Goal: Information Seeking & Learning: Learn about a topic

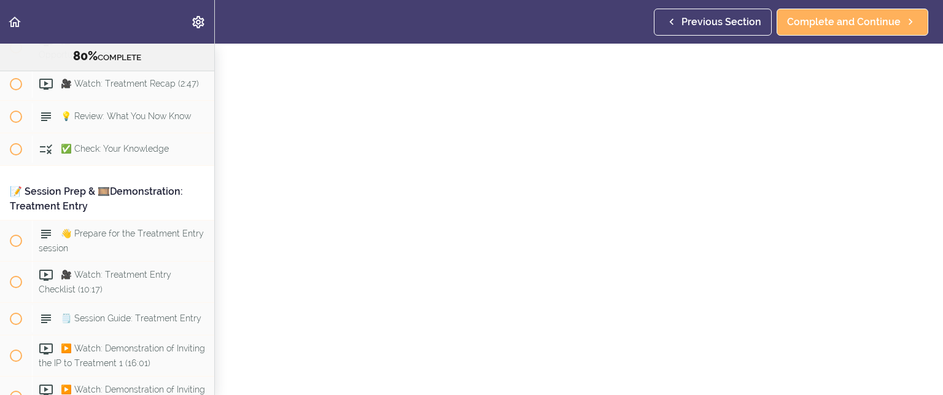
scroll to position [61, 0]
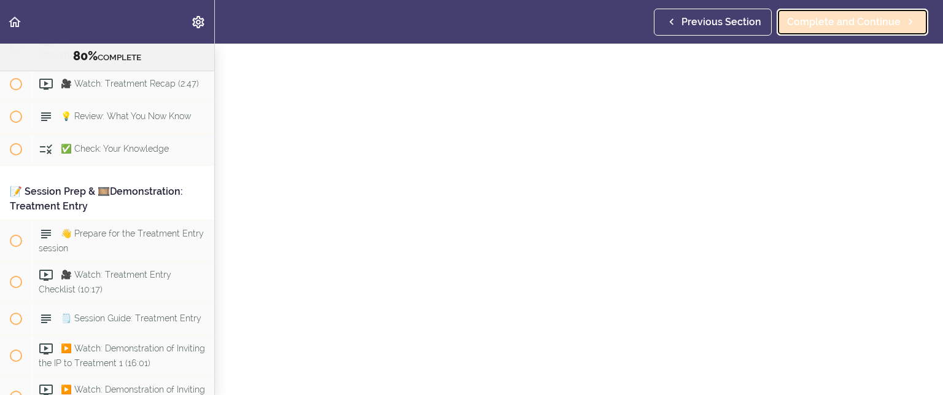
click at [820, 12] on link "Complete and Continue" at bounding box center [852, 22] width 152 height 27
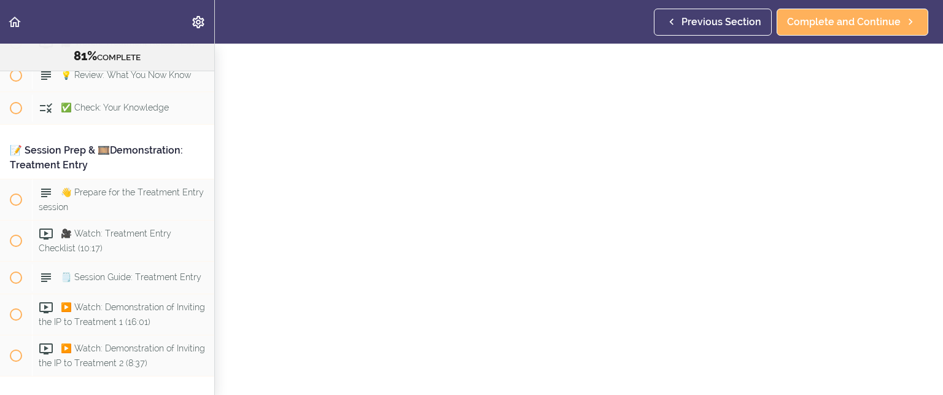
scroll to position [123, 0]
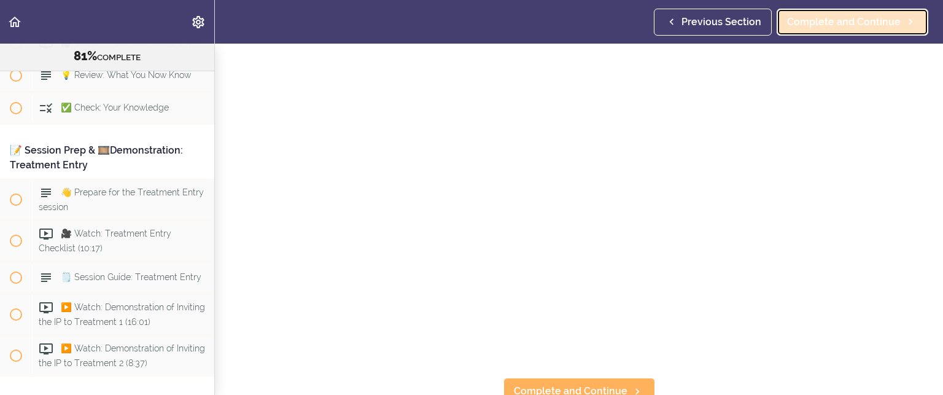
click at [817, 18] on span "Complete and Continue" at bounding box center [844, 22] width 114 height 15
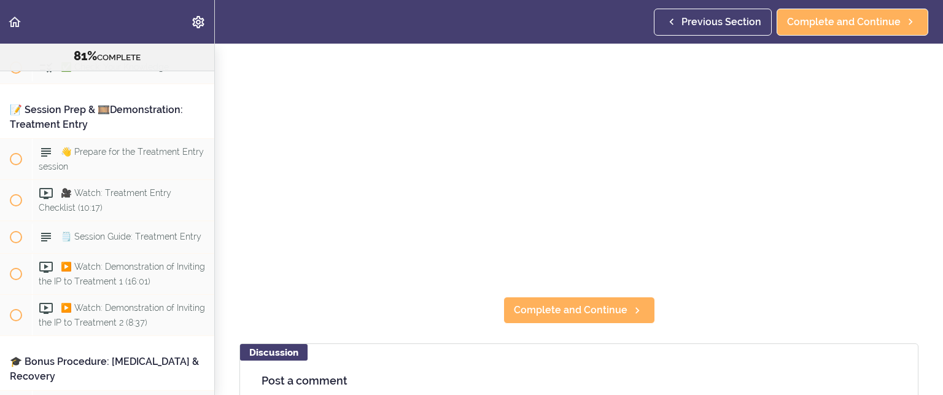
scroll to position [245, 0]
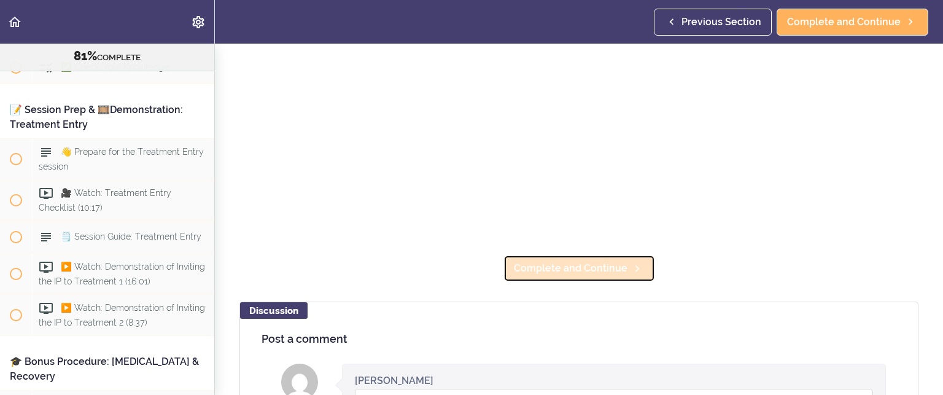
click at [592, 262] on span "Complete and Continue" at bounding box center [571, 268] width 114 height 15
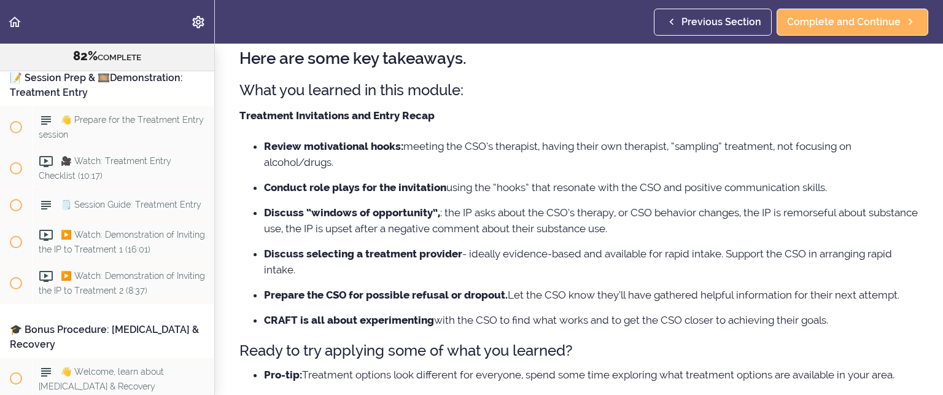
scroll to position [123, 0]
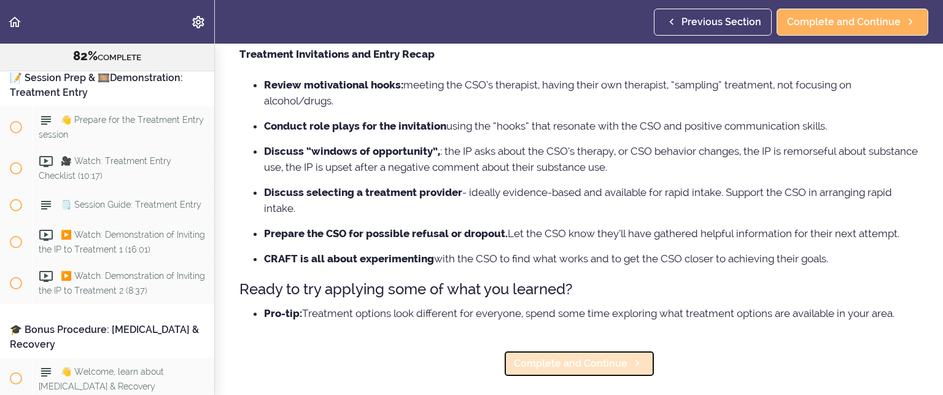
click at [568, 357] on span "Complete and Continue" at bounding box center [571, 363] width 114 height 15
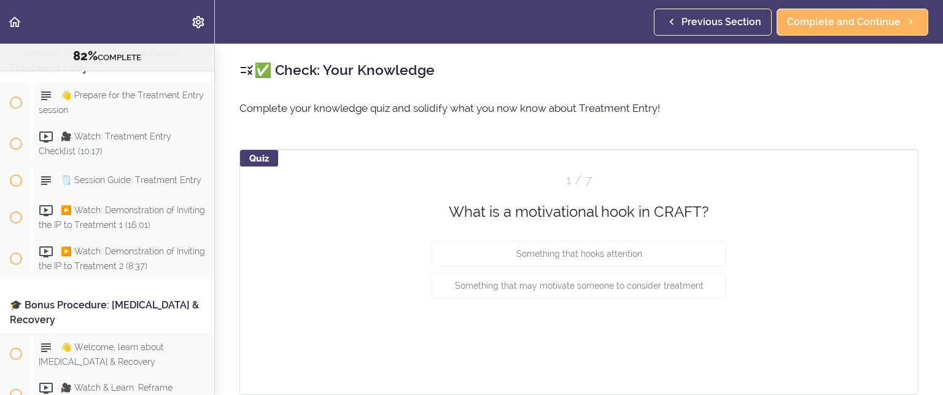
scroll to position [7520, 0]
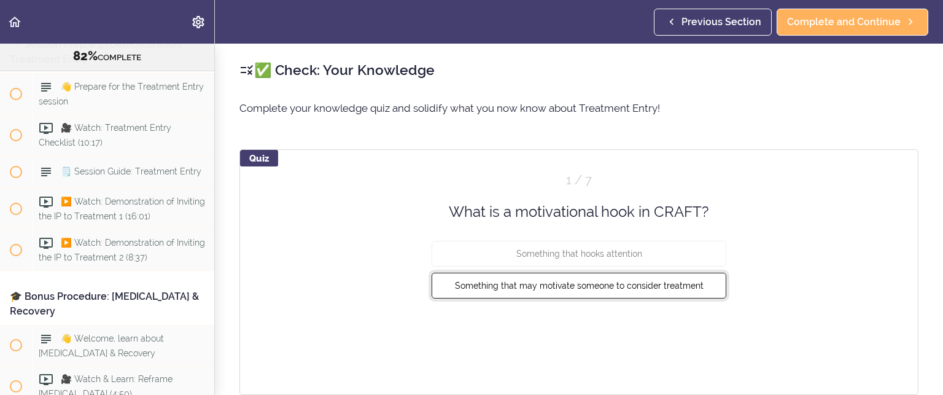
click at [601, 280] on span "Something that may motivate someone to consider treatment" at bounding box center [579, 285] width 249 height 10
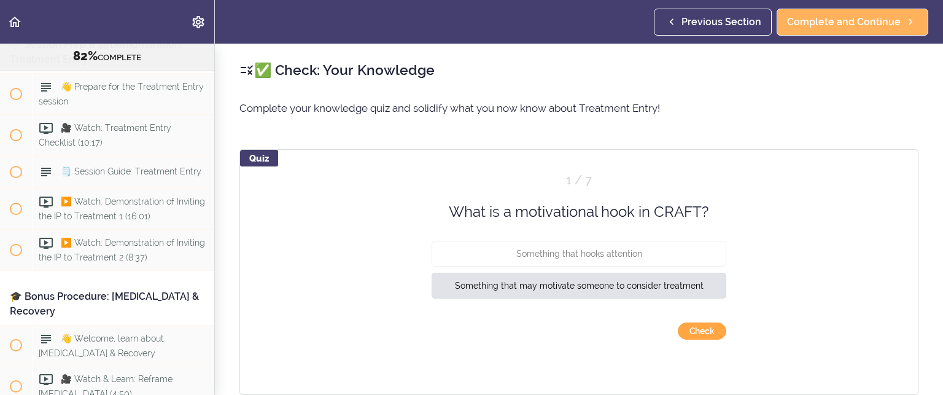
click at [697, 331] on button "Check" at bounding box center [702, 330] width 48 height 17
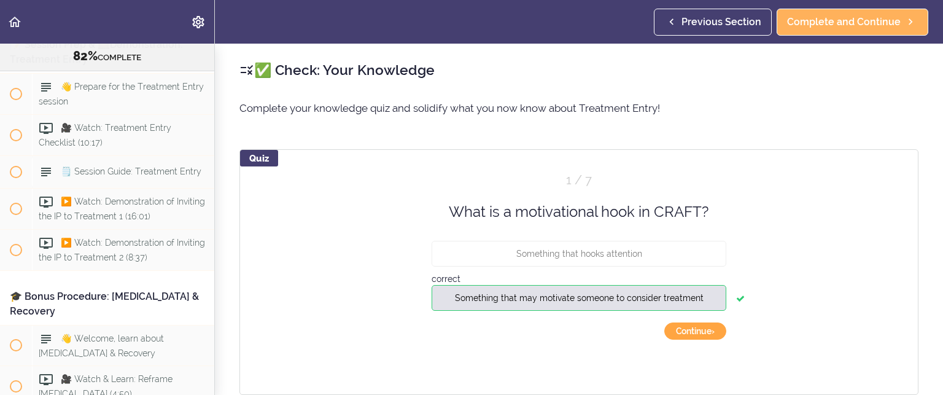
click at [677, 329] on button "Continue ›" at bounding box center [695, 330] width 62 height 17
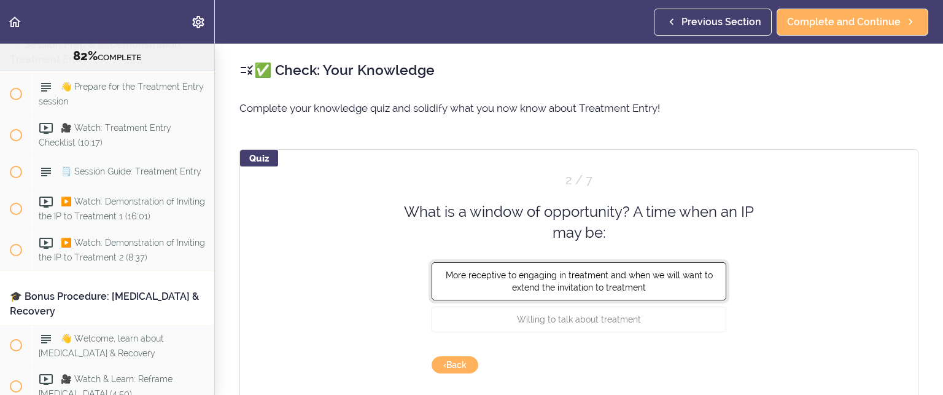
click at [601, 276] on span "More receptive to engaging in treatment and when we will want to extend the inv…" at bounding box center [579, 280] width 267 height 22
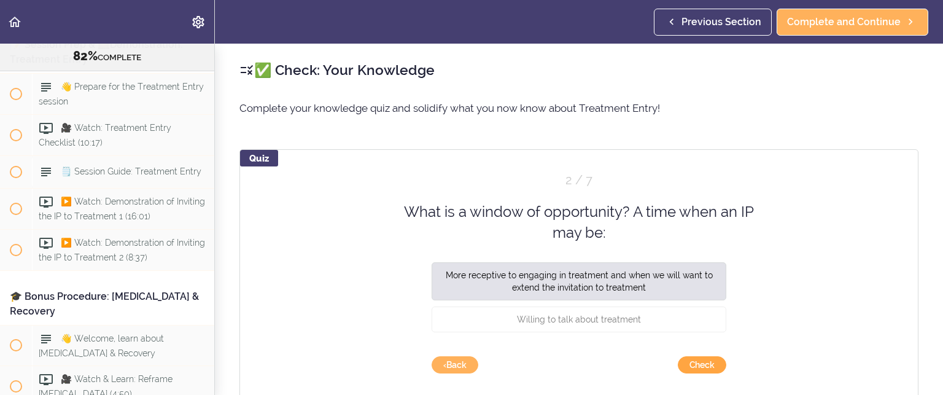
click at [702, 365] on button "Check" at bounding box center [702, 364] width 48 height 17
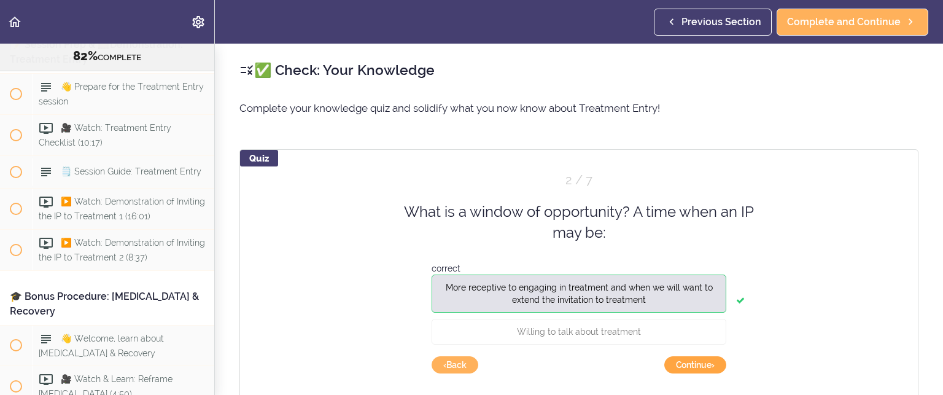
click at [702, 365] on button "Continue ›" at bounding box center [695, 364] width 62 height 17
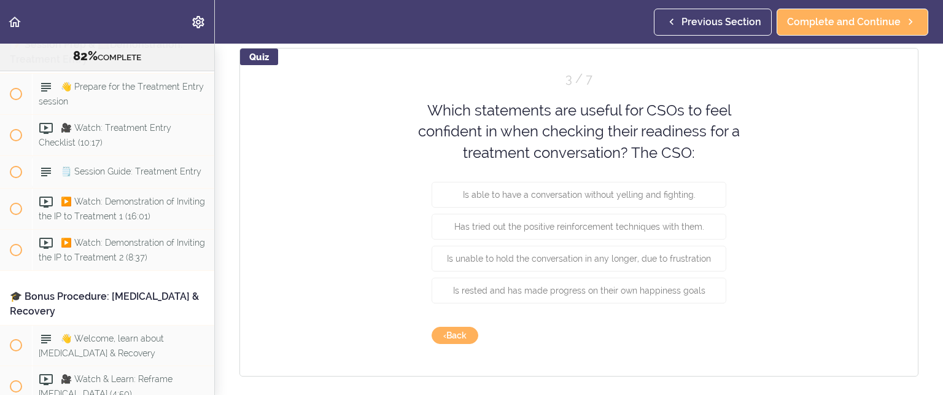
scroll to position [123, 0]
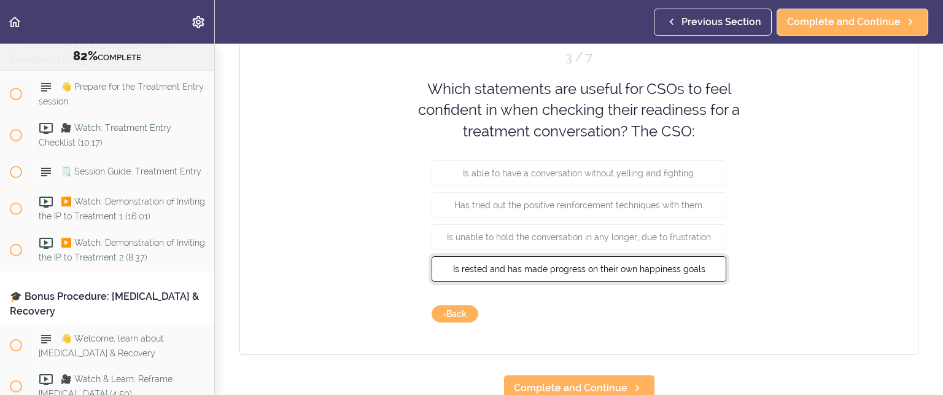
click at [663, 265] on span "Is rested and has made progress on their own happiness goals" at bounding box center [579, 269] width 252 height 10
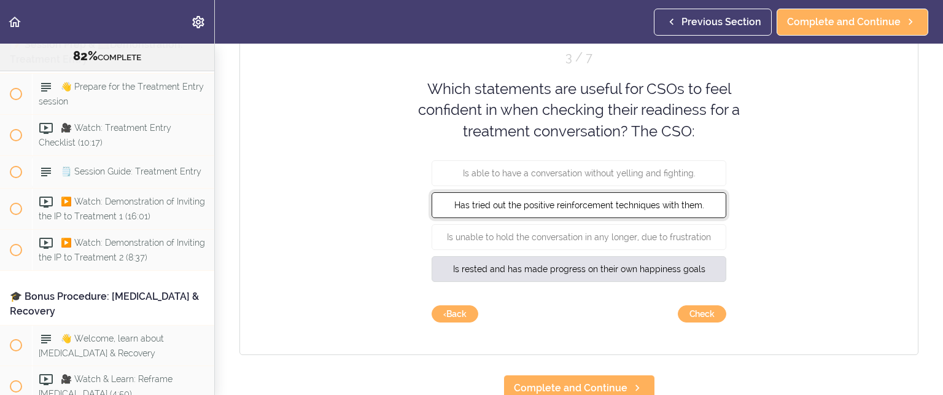
click at [641, 207] on span "Has tried out the positive reinforcement techniques with them." at bounding box center [579, 205] width 250 height 10
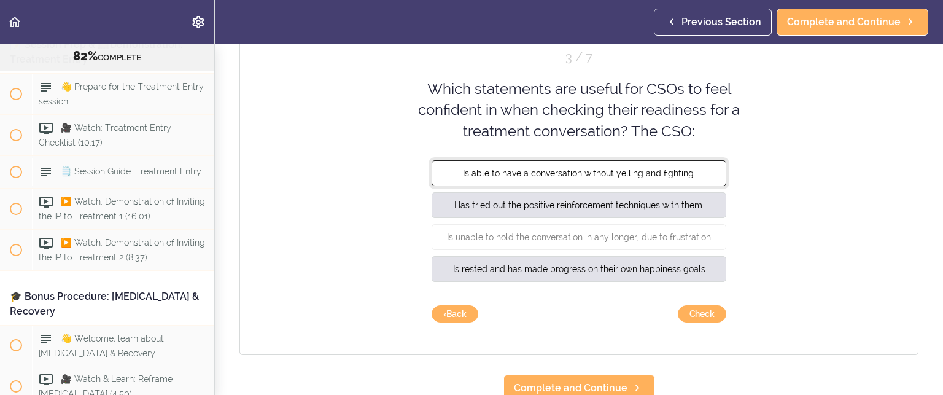
click at [641, 171] on span "Is able to have a conversation without yelling and fighting." at bounding box center [579, 173] width 233 height 10
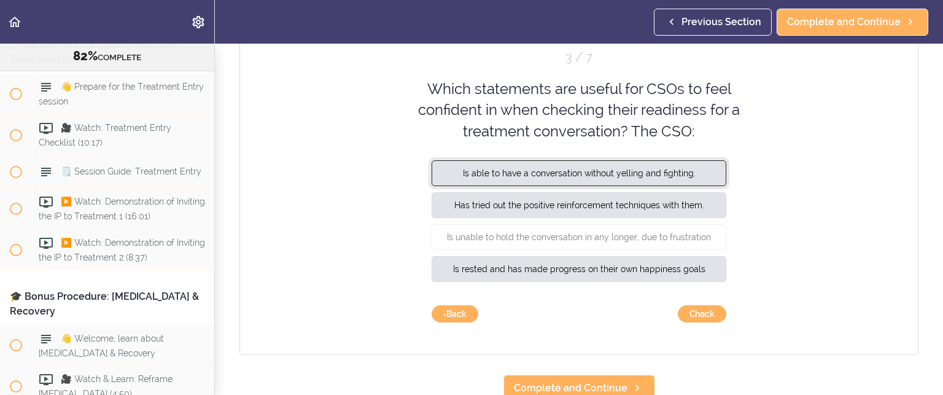
click at [641, 171] on span "Is able to have a conversation without yelling and fighting." at bounding box center [579, 173] width 233 height 10
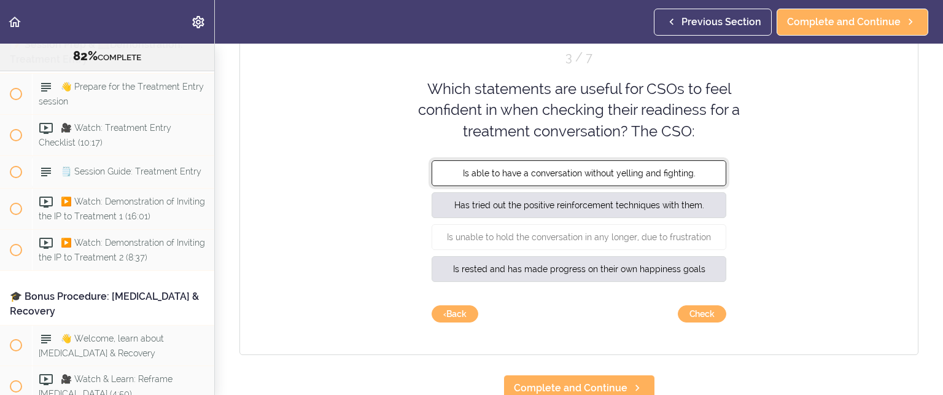
click at [631, 161] on button "Is able to have a conversation without yelling and fighting." at bounding box center [578, 173] width 295 height 26
click at [706, 311] on button "Check" at bounding box center [702, 313] width 48 height 17
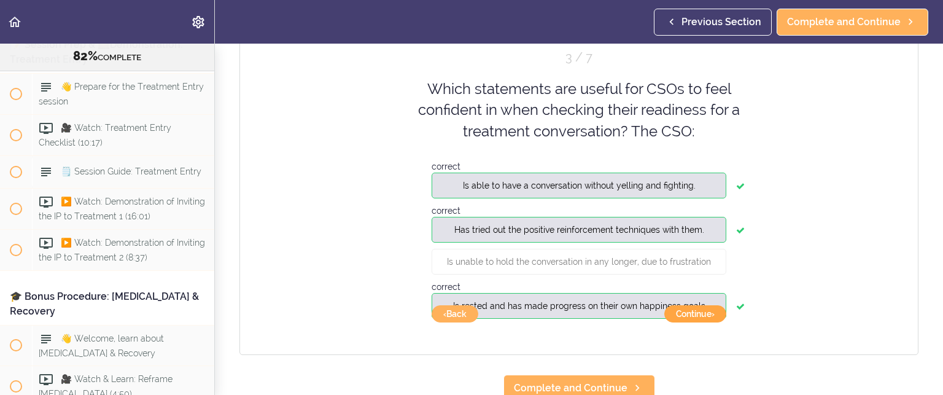
click at [696, 310] on button "Continue ›" at bounding box center [695, 313] width 62 height 17
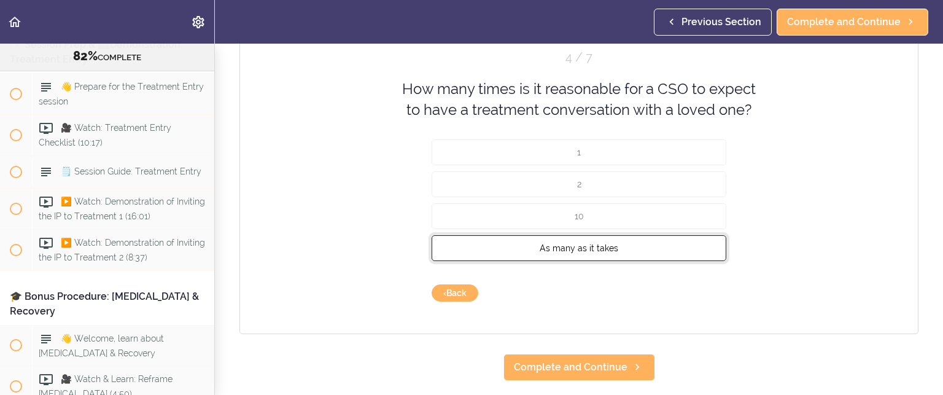
click at [579, 242] on span "As many as it takes" at bounding box center [578, 247] width 79 height 10
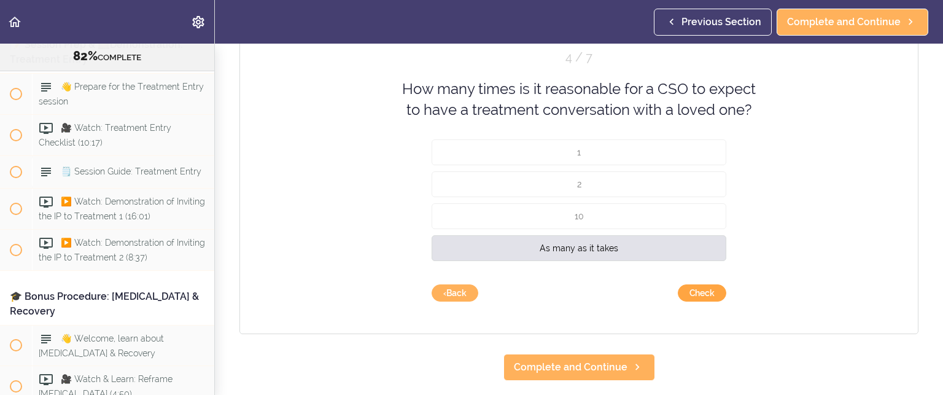
click at [690, 288] on button "Check" at bounding box center [702, 292] width 48 height 17
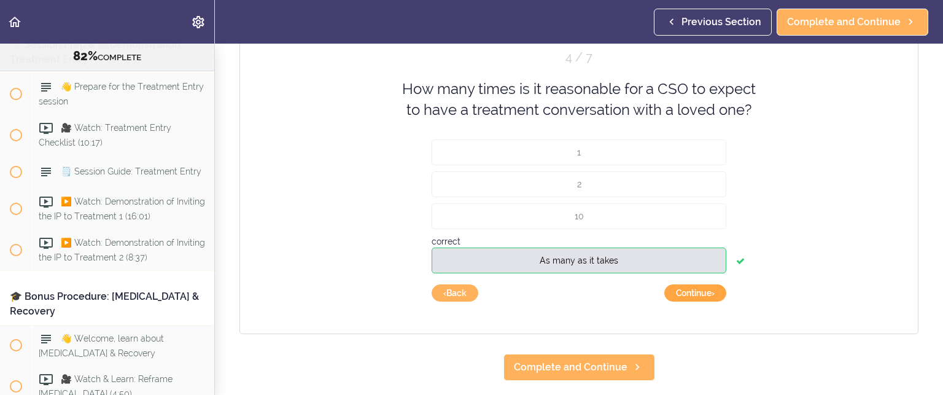
click at [690, 288] on button "Continue ›" at bounding box center [695, 292] width 62 height 17
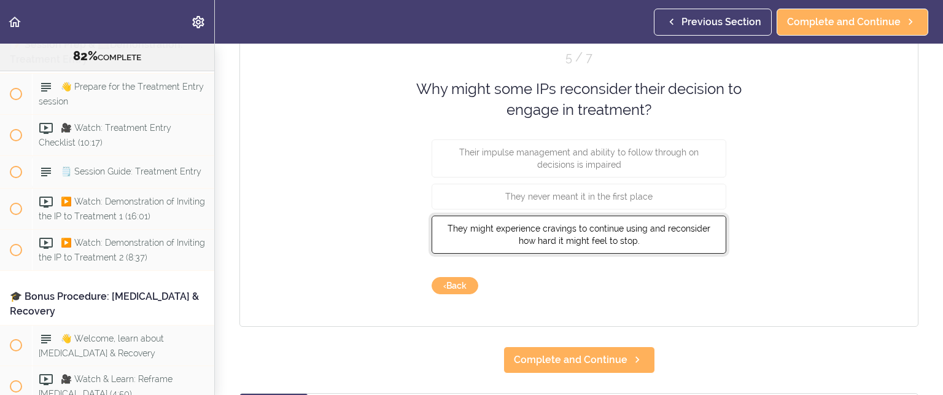
click at [633, 232] on button "They might experience cravings to continue using and reconsider how hard it mig…" at bounding box center [578, 234] width 295 height 38
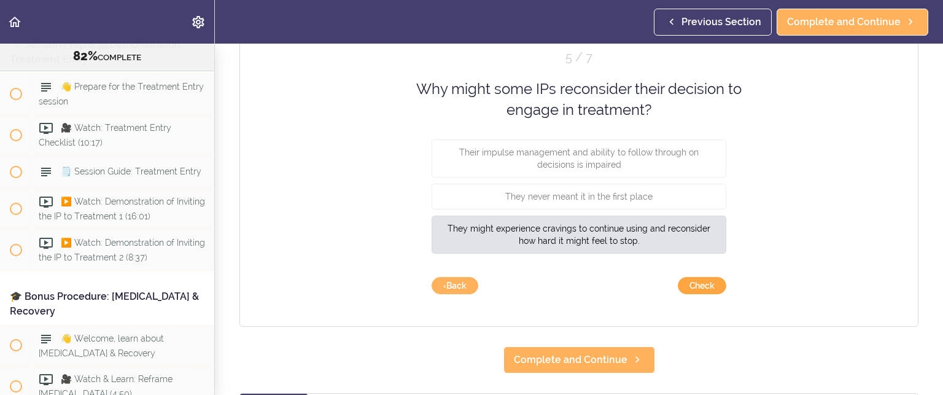
click at [702, 287] on button "Check" at bounding box center [702, 285] width 48 height 17
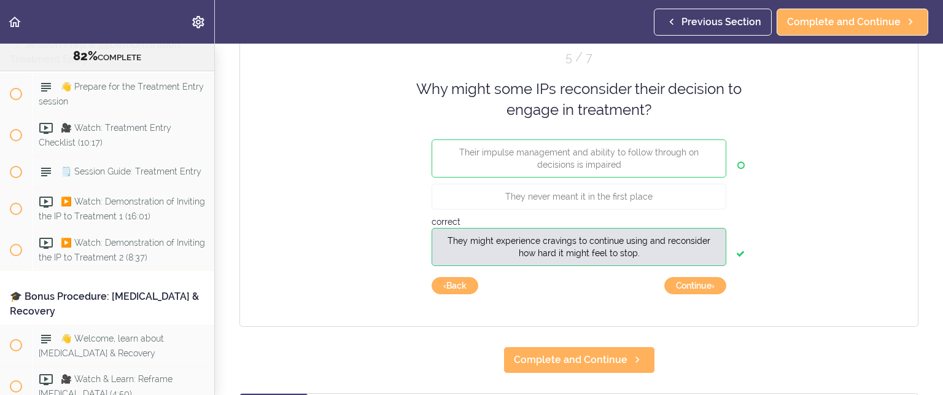
click at [738, 161] on icon at bounding box center [740, 164] width 7 height 25
click at [706, 277] on button "Continue ›" at bounding box center [695, 285] width 62 height 17
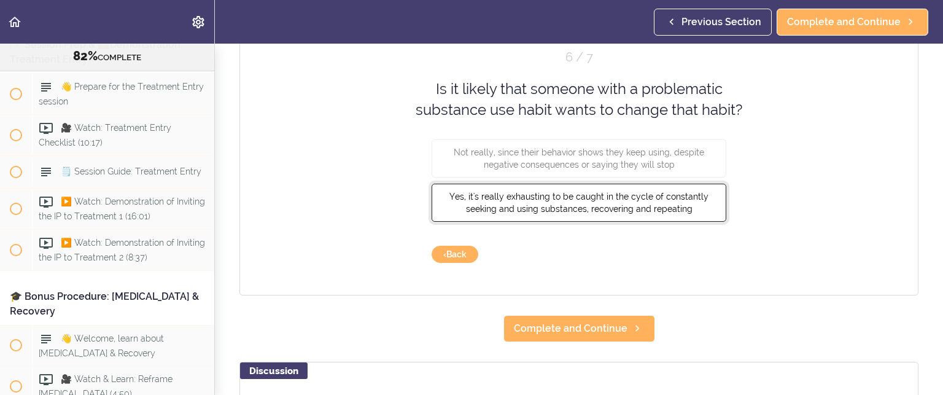
click at [624, 204] on span "Yes, it's really exhausting to be caught in the cycle of constantly seeking and…" at bounding box center [578, 202] width 259 height 22
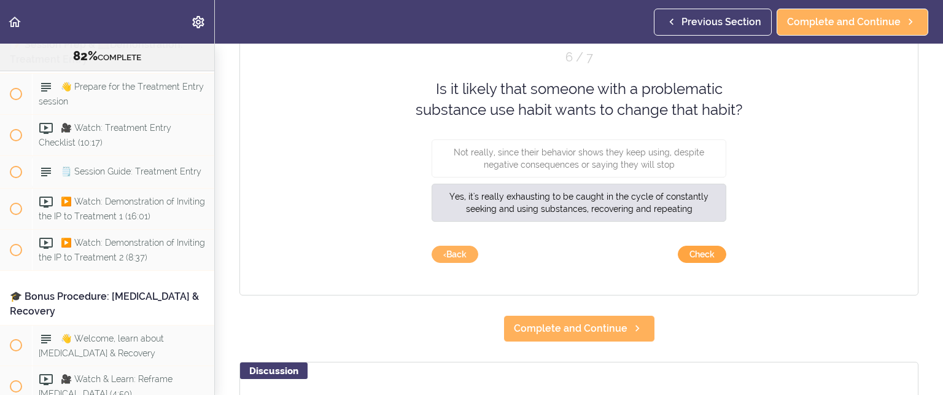
click at [695, 249] on button "Check" at bounding box center [702, 253] width 48 height 17
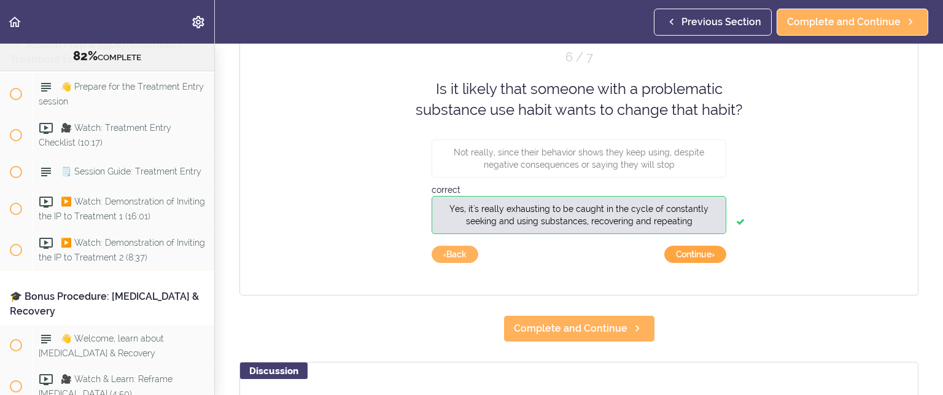
click at [695, 249] on button "Continue ›" at bounding box center [695, 253] width 62 height 17
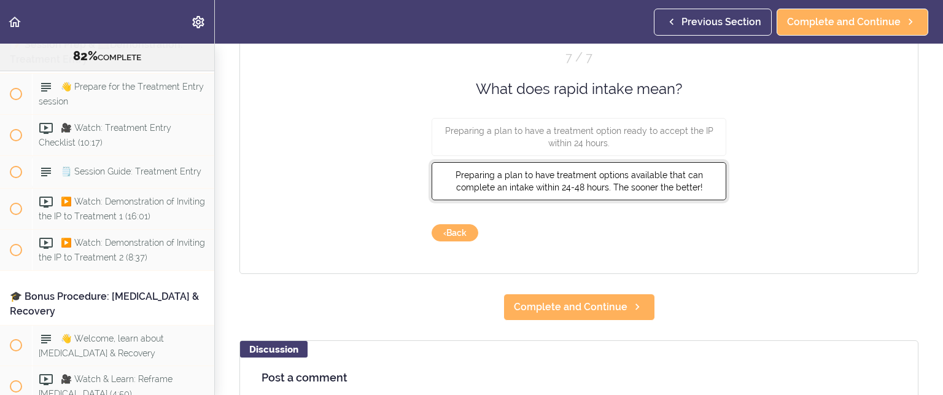
click at [576, 177] on span "Preparing a plan to have treatment options available that can complete an intak…" at bounding box center [578, 181] width 247 height 22
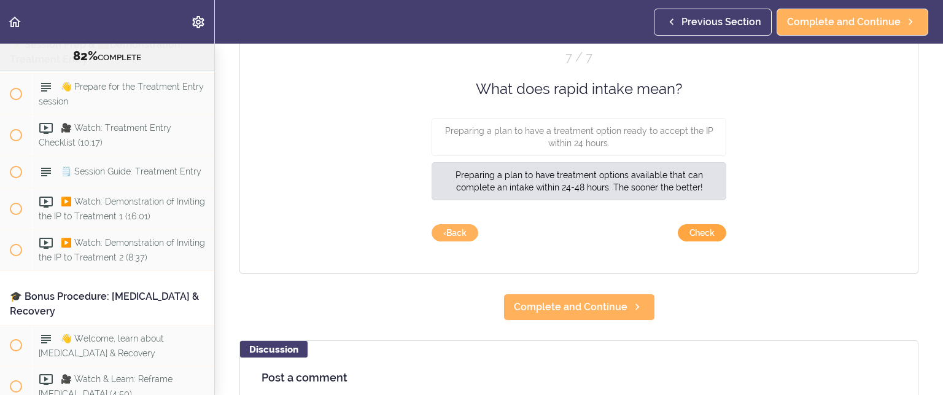
click at [696, 227] on button "Check" at bounding box center [702, 232] width 48 height 17
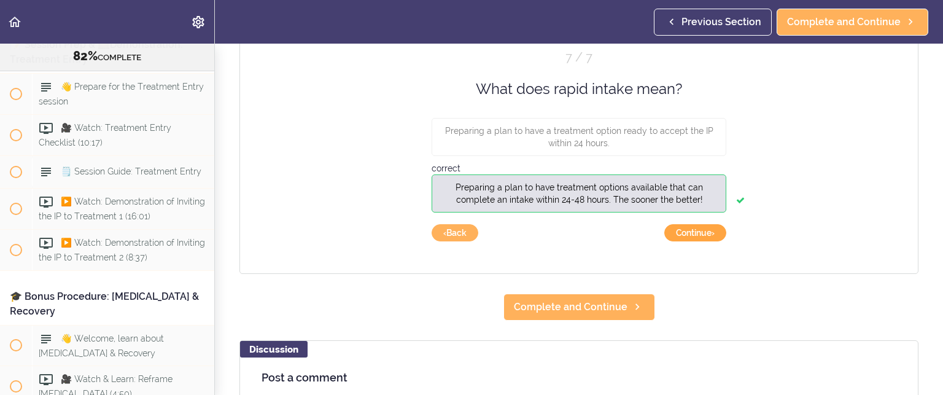
click at [684, 231] on button "Continue ›" at bounding box center [695, 232] width 62 height 17
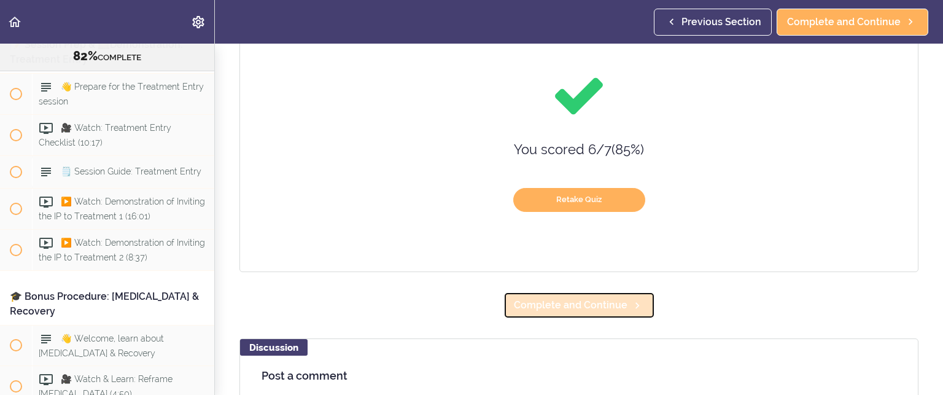
click at [582, 302] on span "Complete and Continue" at bounding box center [571, 305] width 114 height 15
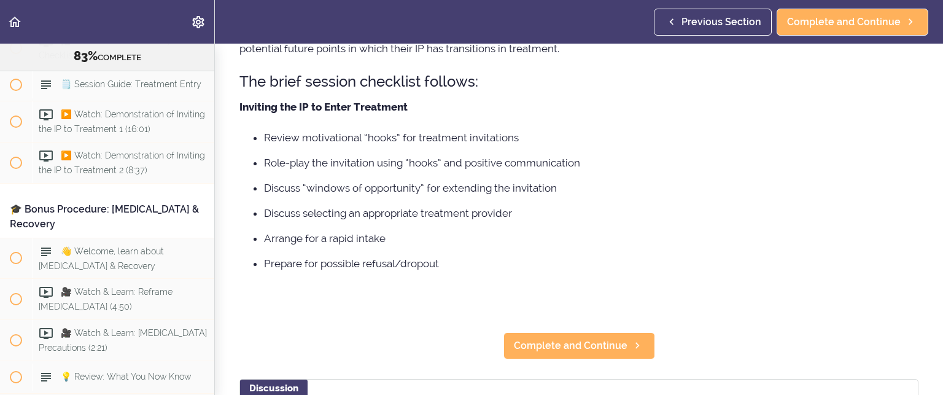
scroll to position [245, 0]
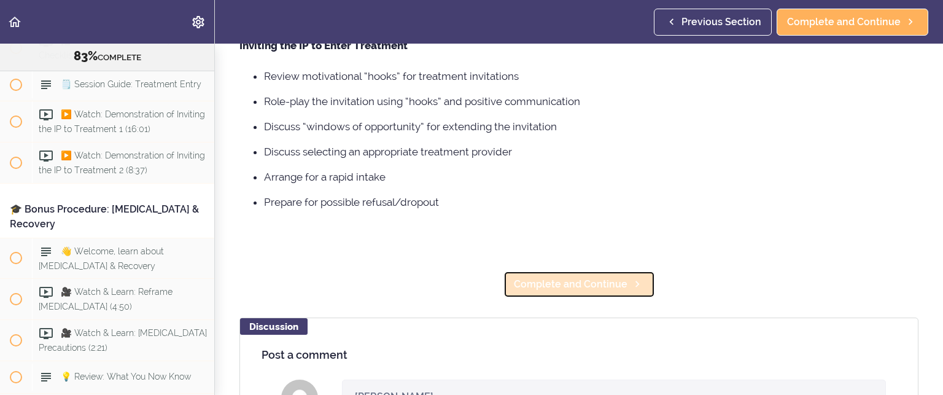
click at [568, 287] on span "Complete and Continue" at bounding box center [571, 284] width 114 height 15
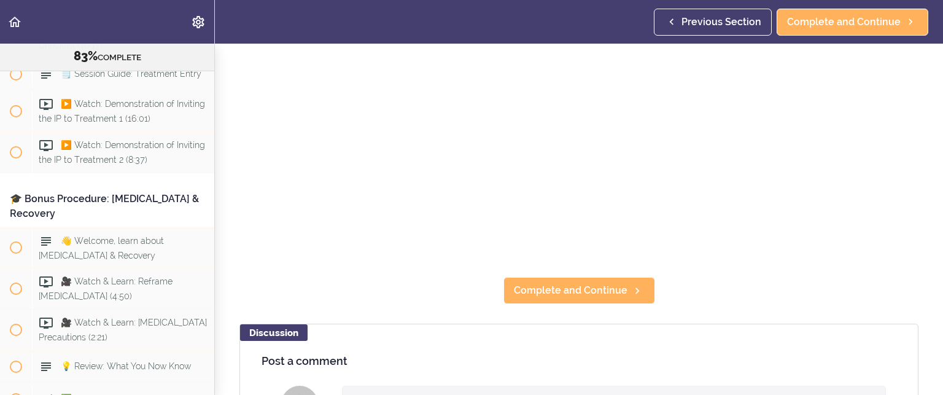
scroll to position [245, 0]
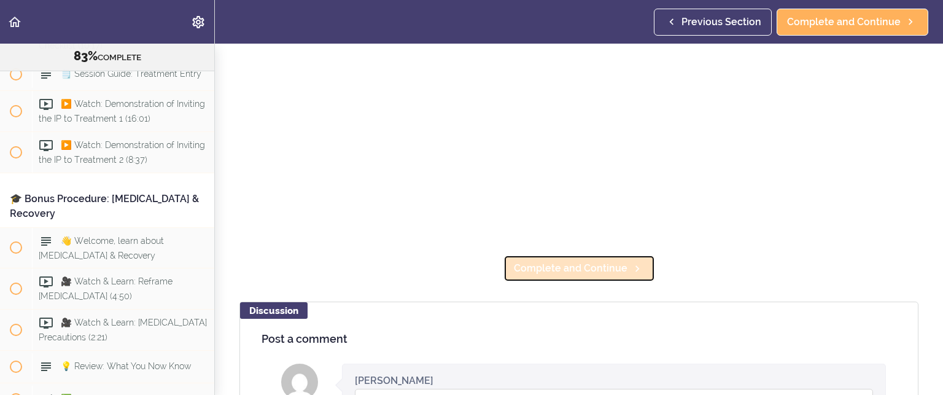
click at [529, 263] on span "Complete and Continue" at bounding box center [571, 268] width 114 height 15
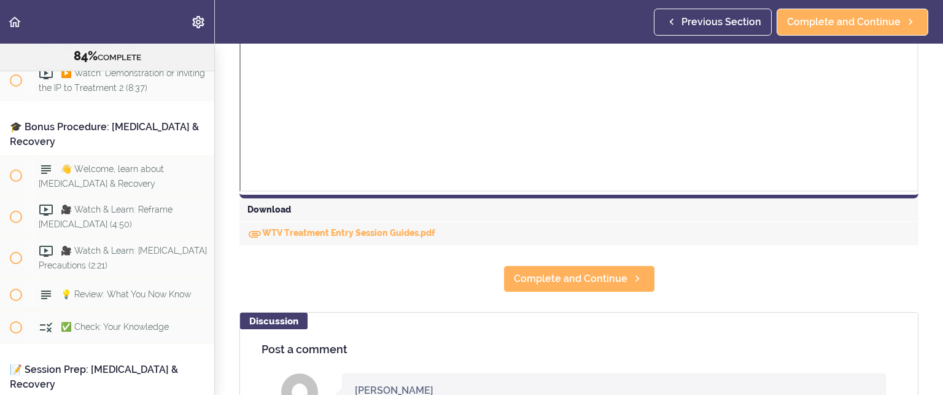
scroll to position [491, 0]
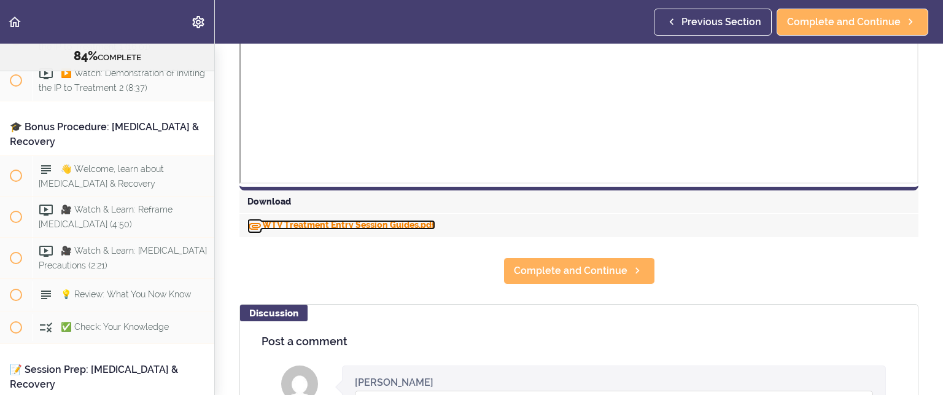
click at [311, 224] on link "WTV Treatment Entry Session Guides.pdf" at bounding box center [341, 225] width 188 height 10
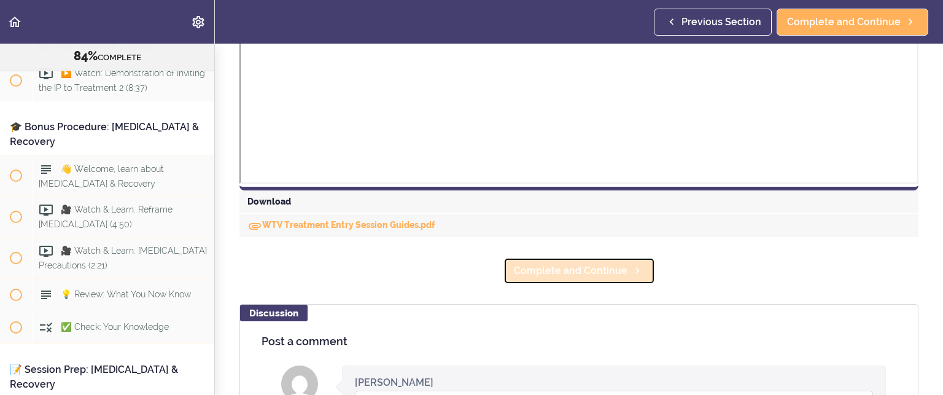
click at [563, 265] on span "Complete and Continue" at bounding box center [571, 270] width 114 height 15
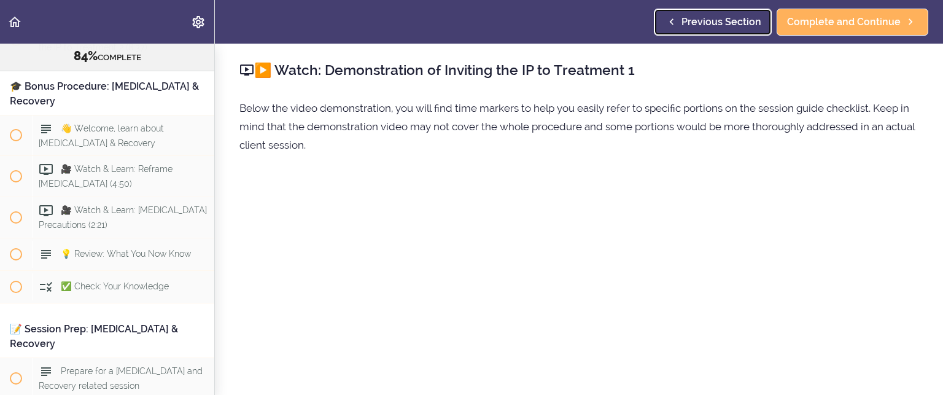
click at [738, 27] on span "Previous Section" at bounding box center [721, 22] width 80 height 15
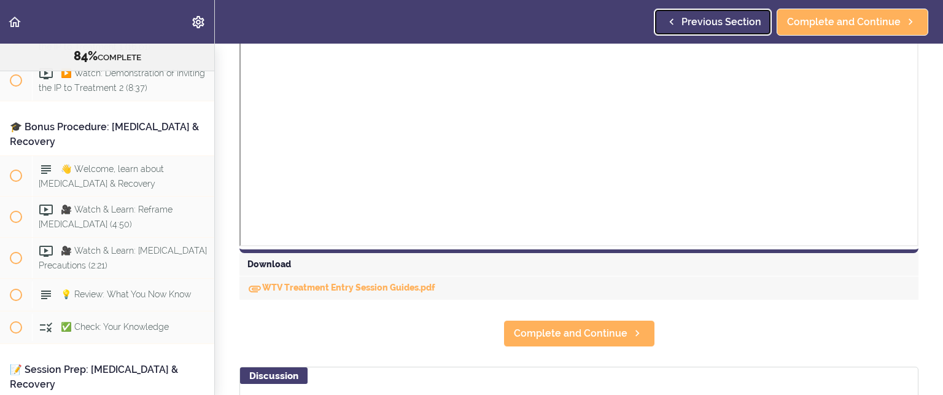
scroll to position [430, 0]
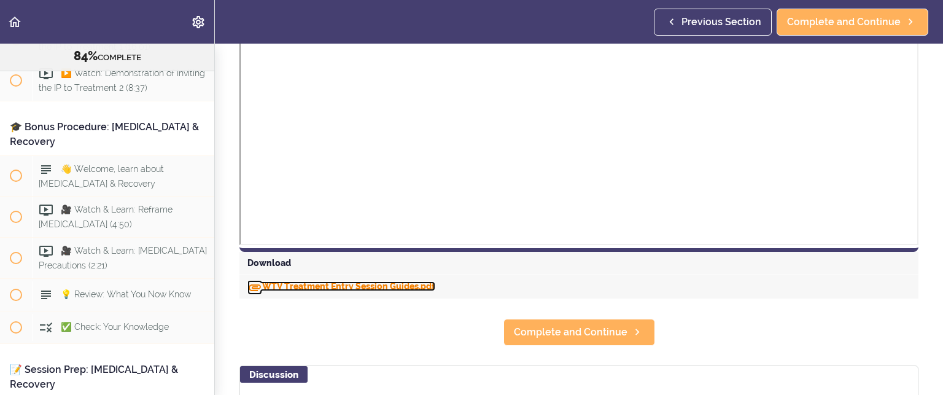
click at [317, 282] on link "WTV Treatment Entry Session Guides.pdf" at bounding box center [341, 286] width 188 height 10
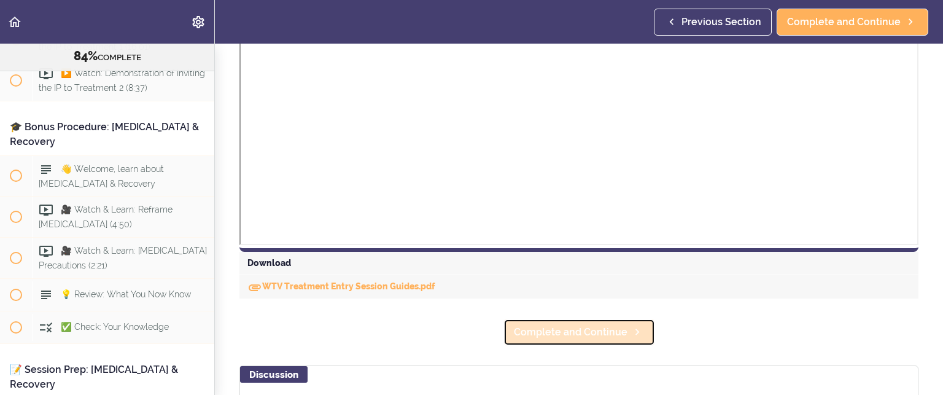
click at [534, 334] on span "Complete and Continue" at bounding box center [571, 332] width 114 height 15
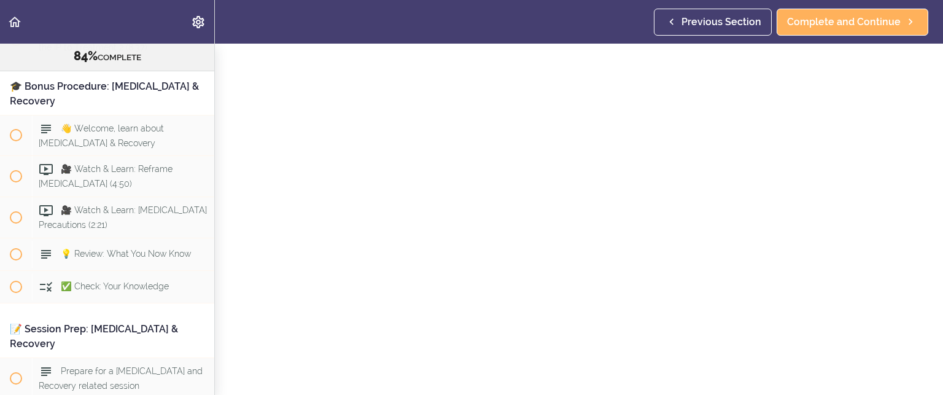
scroll to position [184, 0]
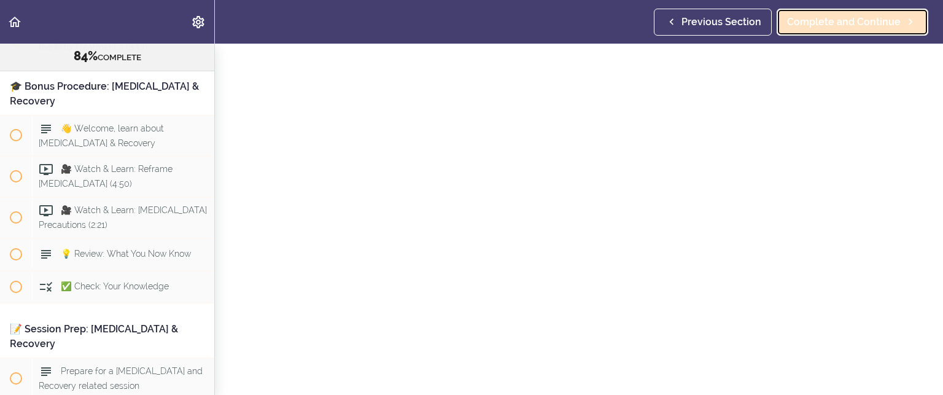
click at [819, 15] on span "Complete and Continue" at bounding box center [844, 22] width 114 height 15
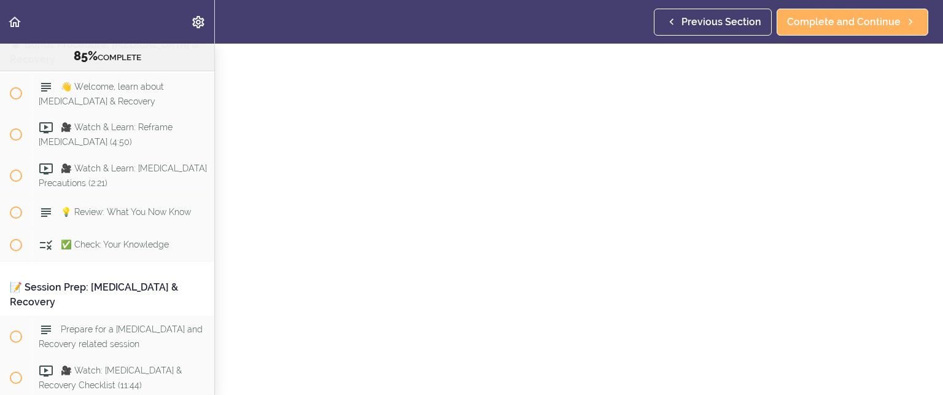
scroll to position [184, 0]
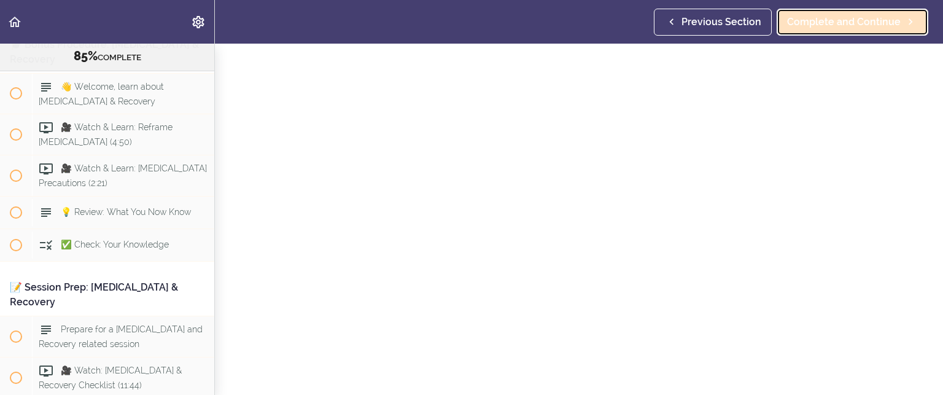
click at [817, 28] on span "Complete and Continue" at bounding box center [844, 22] width 114 height 15
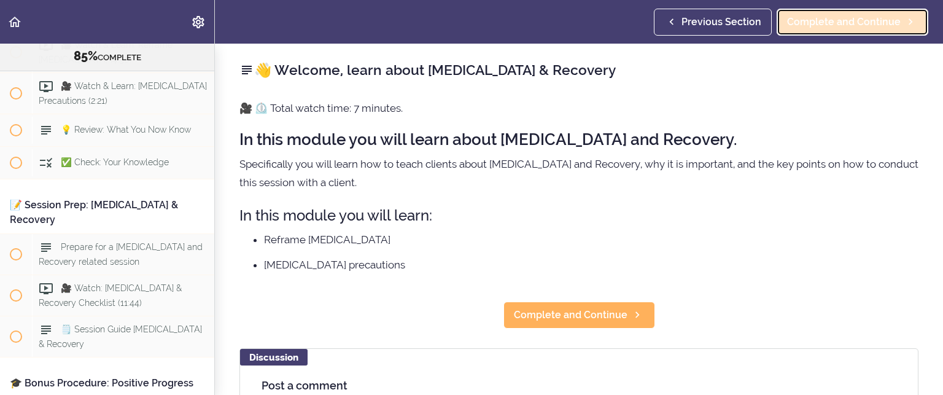
scroll to position [7867, 0]
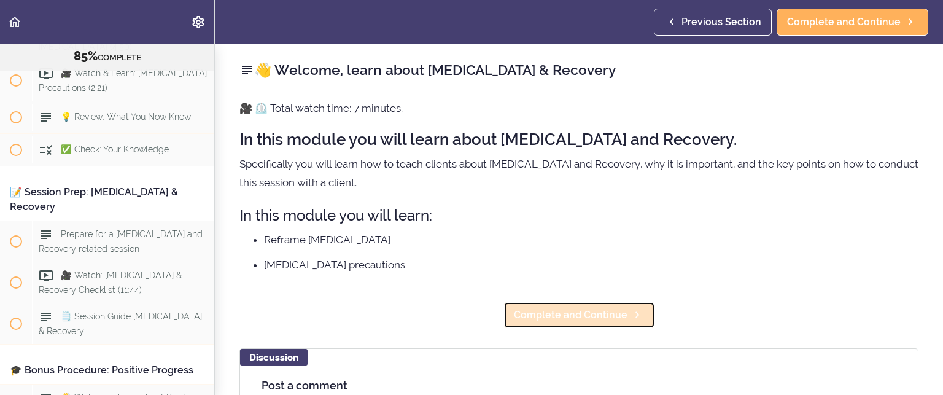
click at [571, 308] on span "Complete and Continue" at bounding box center [571, 314] width 114 height 15
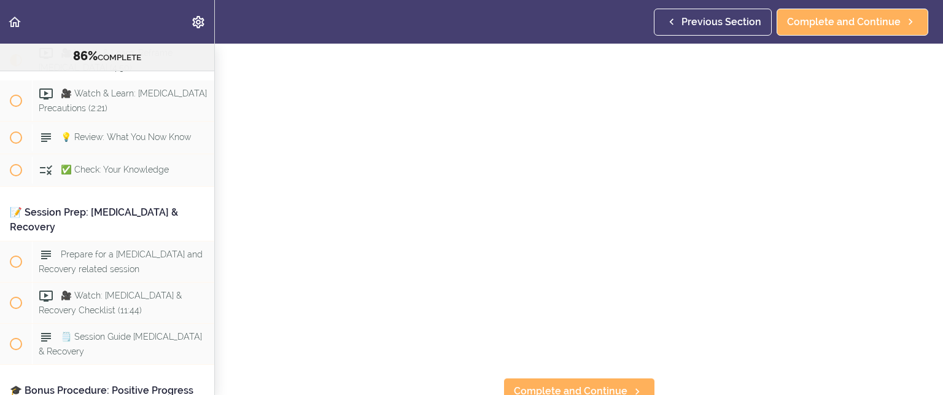
scroll to position [61, 0]
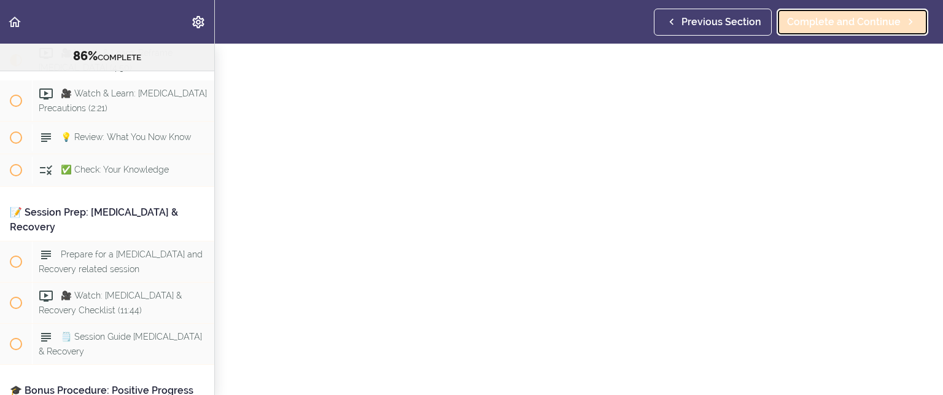
click at [837, 25] on span "Complete and Continue" at bounding box center [844, 22] width 114 height 15
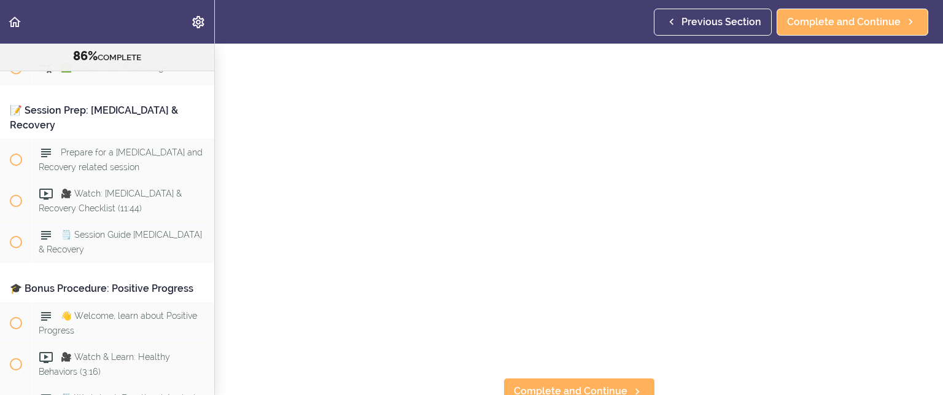
scroll to position [61, 0]
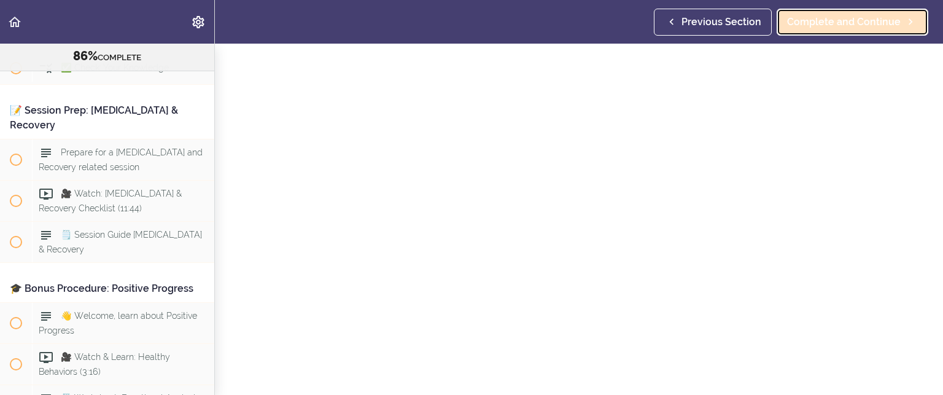
click at [856, 18] on span "Complete and Continue" at bounding box center [844, 22] width 114 height 15
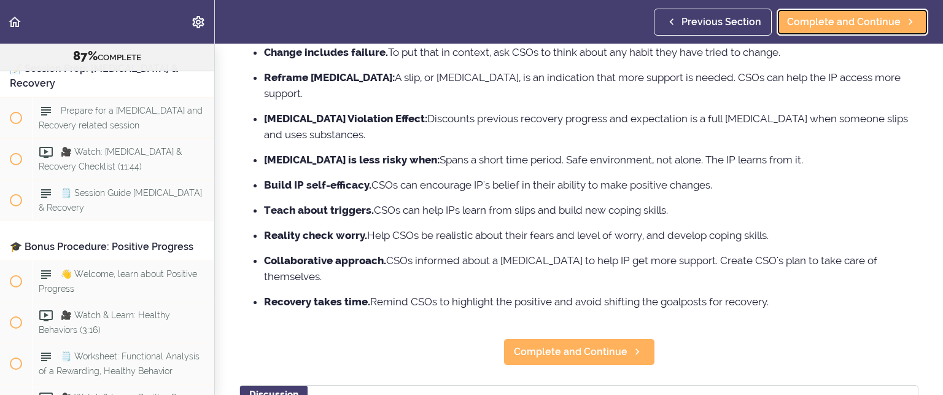
scroll to position [184, 0]
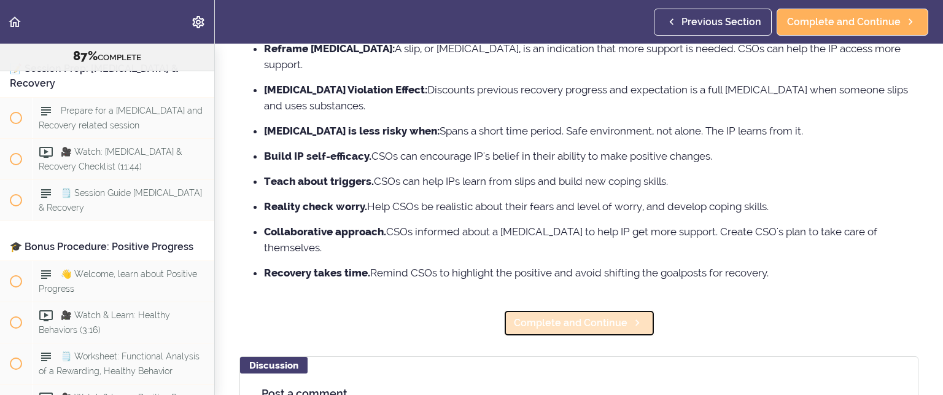
click at [552, 315] on span "Complete and Continue" at bounding box center [571, 322] width 114 height 15
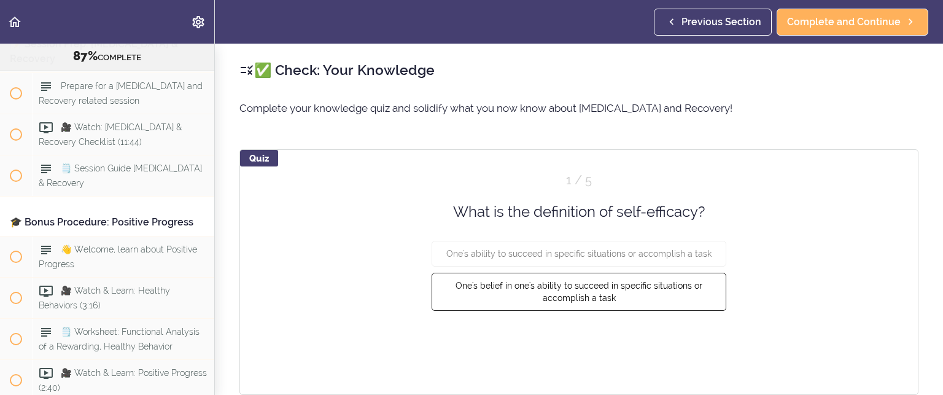
scroll to position [8022, 0]
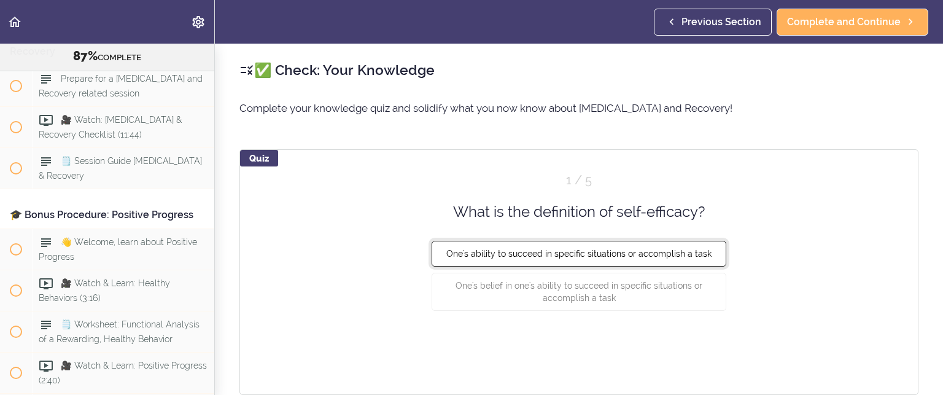
click at [537, 247] on button "One's ability to succeed in specific situations or accomplish a task" at bounding box center [578, 254] width 295 height 26
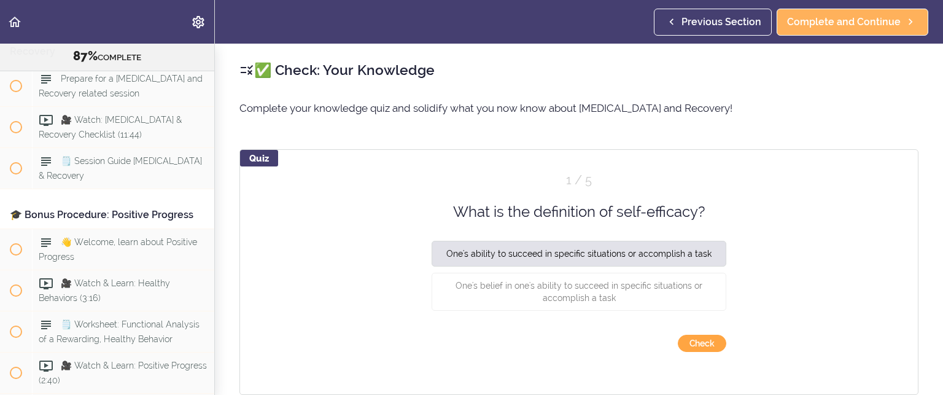
click at [698, 340] on button "Check" at bounding box center [702, 342] width 48 height 17
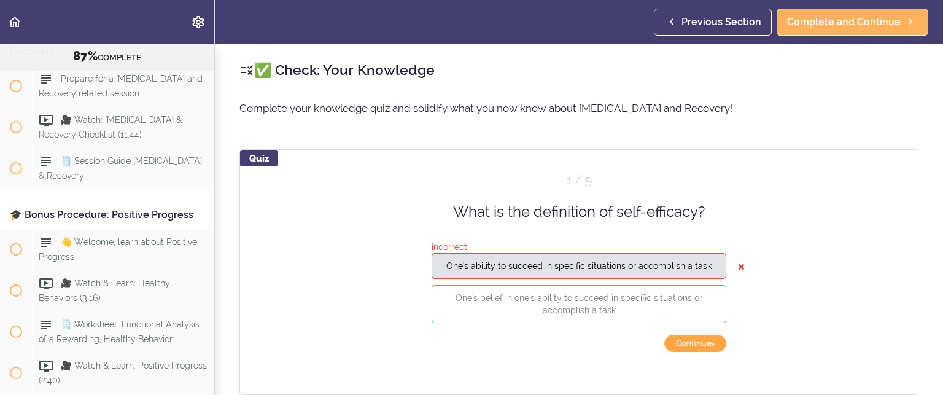
click at [678, 347] on button "Continue ›" at bounding box center [695, 342] width 62 height 17
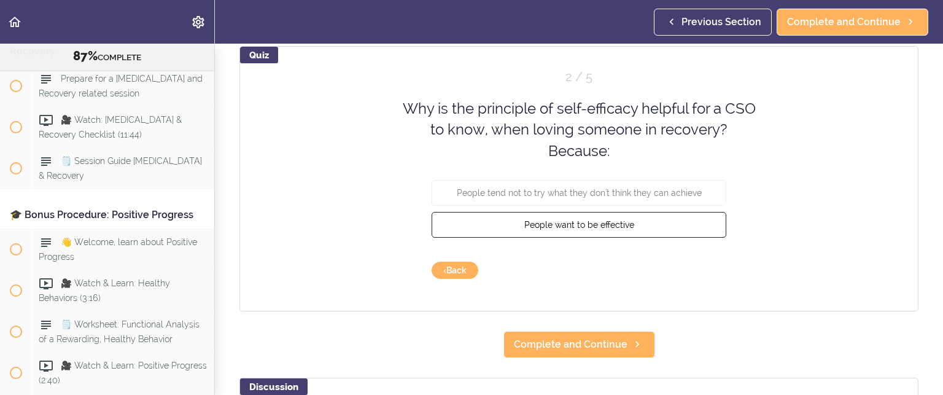
scroll to position [123, 0]
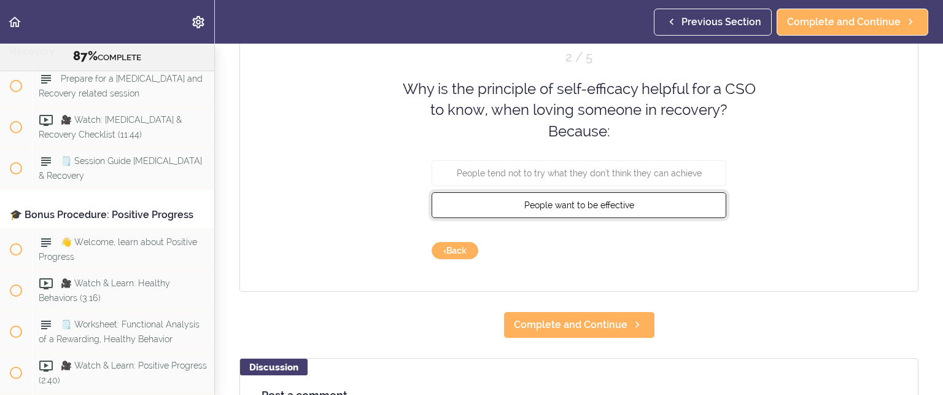
click at [579, 200] on span "People want to be effective" at bounding box center [579, 205] width 110 height 10
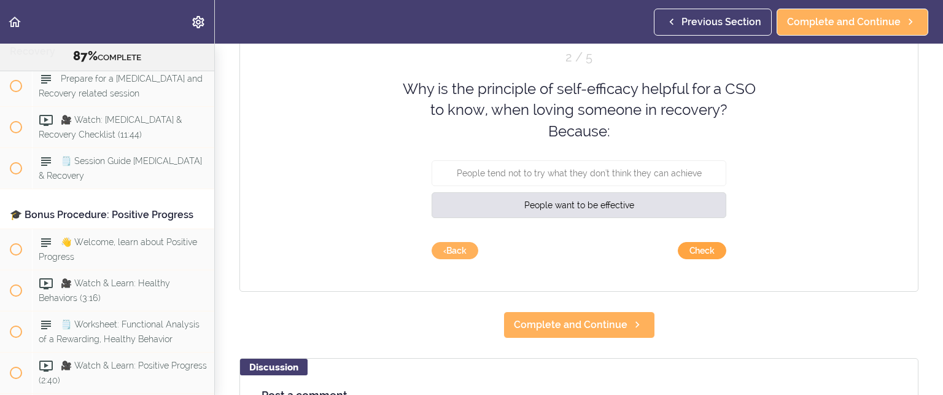
click at [697, 249] on button "Check" at bounding box center [702, 250] width 48 height 17
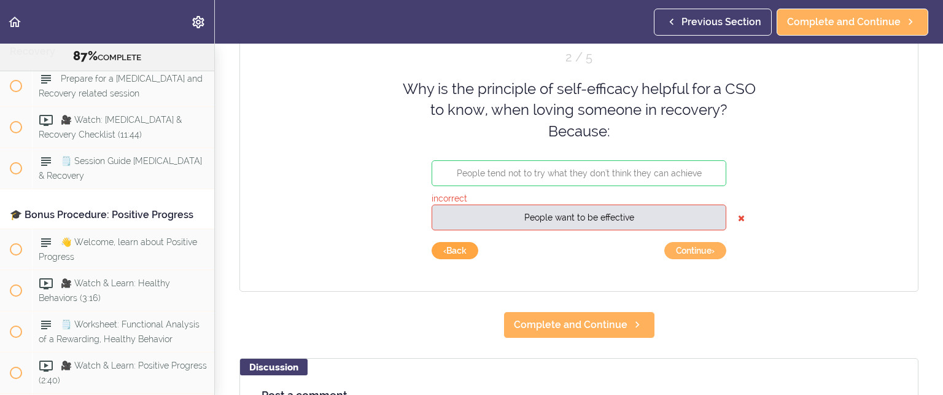
click at [452, 248] on button "‹ Back" at bounding box center [454, 250] width 47 height 17
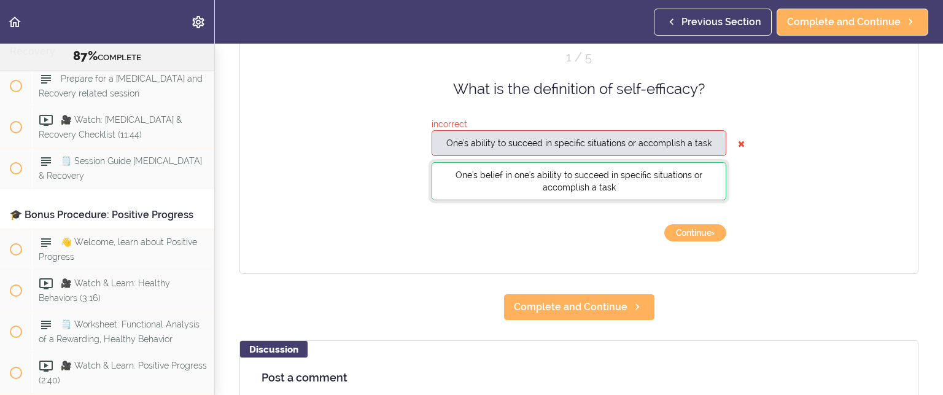
click at [584, 185] on span "One's belief in one's ability to succeed in specific situations or accomplish a…" at bounding box center [578, 181] width 247 height 22
click at [695, 233] on button "Continue ›" at bounding box center [695, 232] width 62 height 17
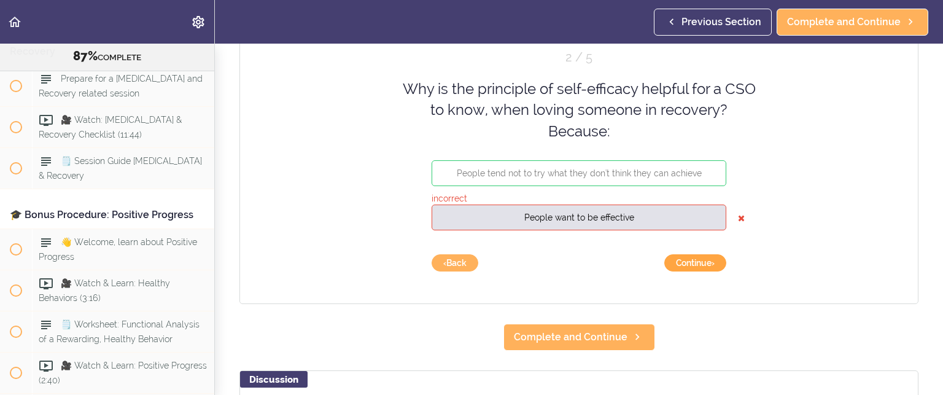
click at [695, 259] on button "Continue ›" at bounding box center [695, 262] width 62 height 17
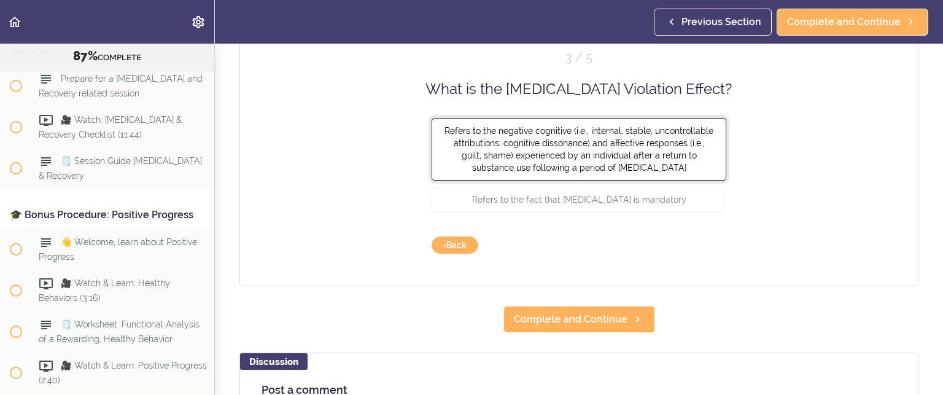
click at [543, 150] on span "Refers to the negative cognitive (i.e., internal, stable, uncontrollable attrib…" at bounding box center [578, 149] width 269 height 47
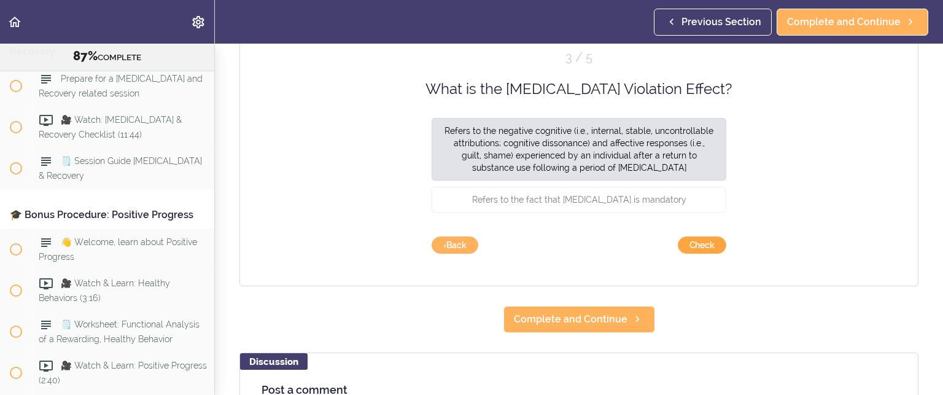
click at [679, 241] on button "Check" at bounding box center [702, 244] width 48 height 17
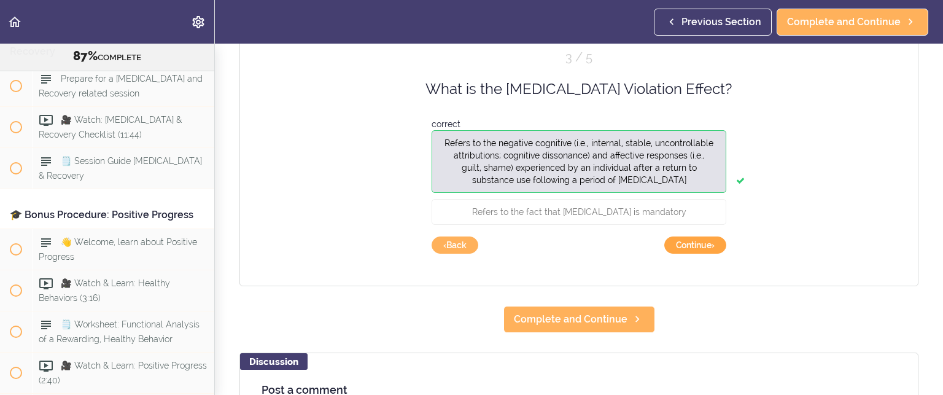
click at [678, 240] on button "Continue ›" at bounding box center [695, 244] width 62 height 17
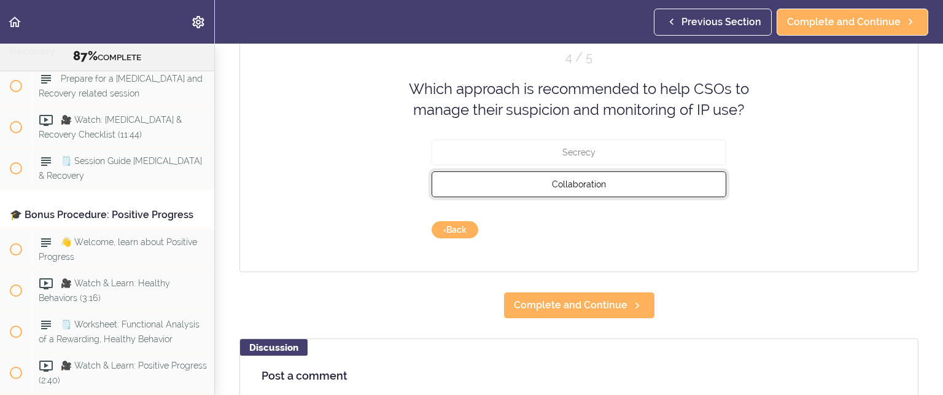
click at [584, 181] on span "Collaboration" at bounding box center [579, 184] width 54 height 10
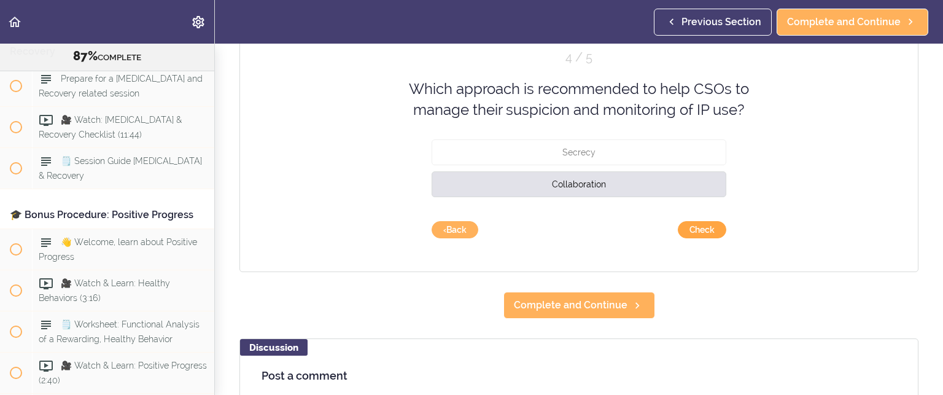
click at [692, 225] on button "Check" at bounding box center [702, 229] width 48 height 17
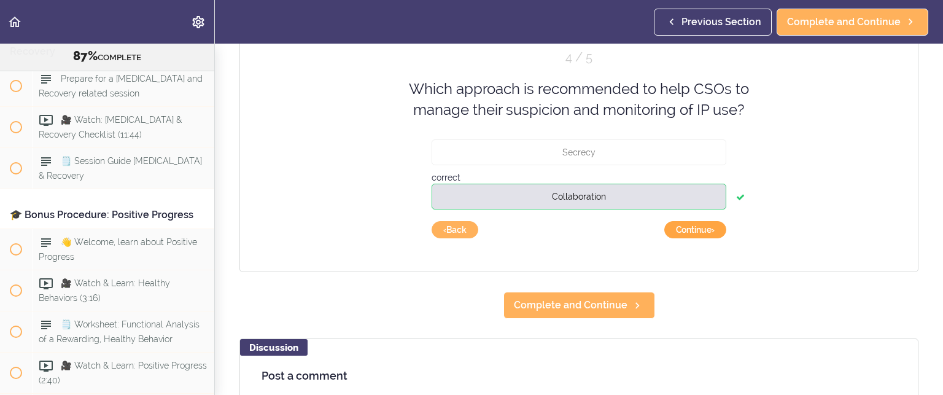
click at [666, 221] on button "Continue ›" at bounding box center [695, 229] width 62 height 17
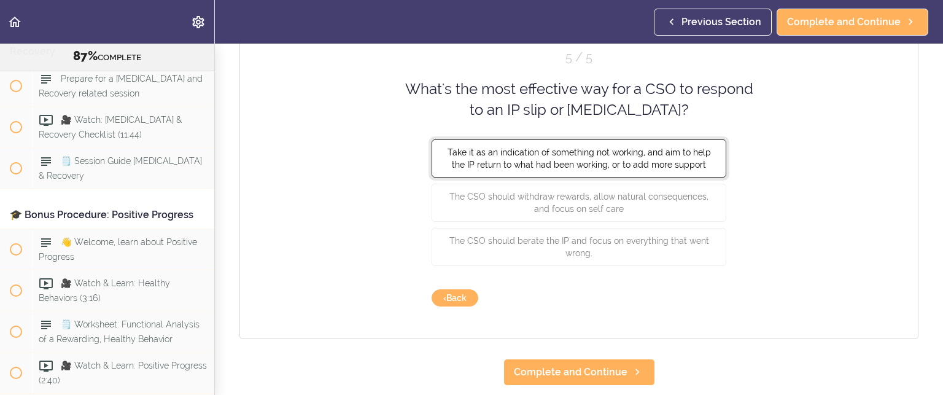
click at [640, 153] on span "Take it as an indication of something not working, and aim to help the IP retur…" at bounding box center [578, 158] width 263 height 22
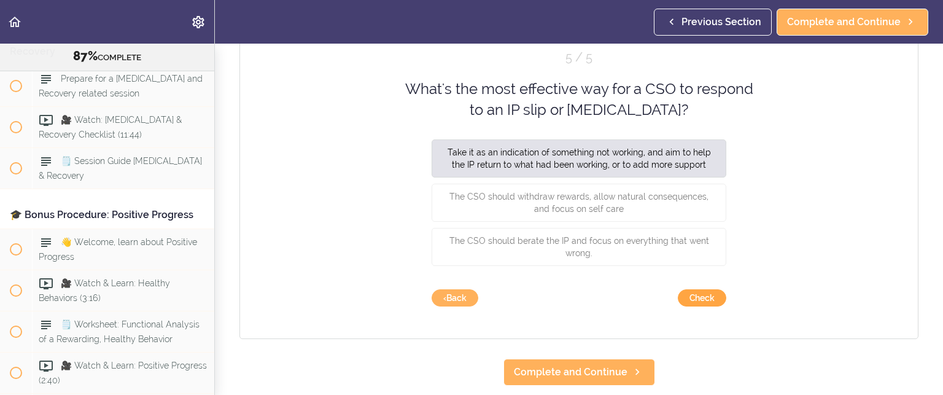
click at [690, 293] on button "Check" at bounding box center [702, 297] width 48 height 17
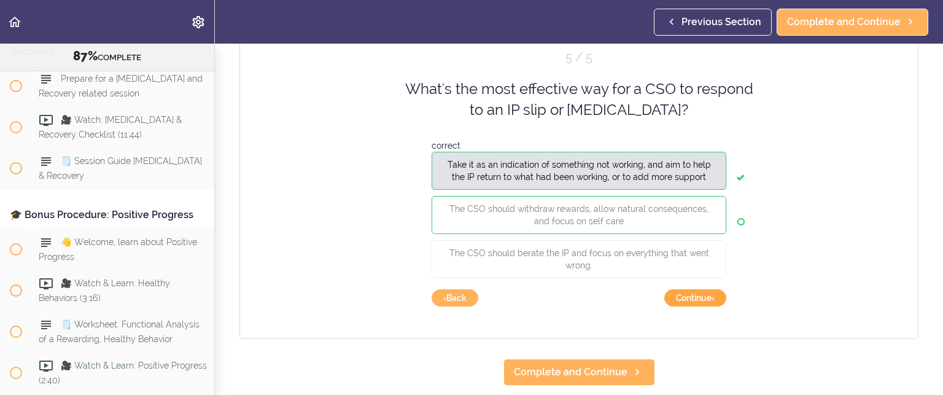
click at [675, 300] on button "Continue ›" at bounding box center [695, 297] width 62 height 17
